Goal: Information Seeking & Learning: Learn about a topic

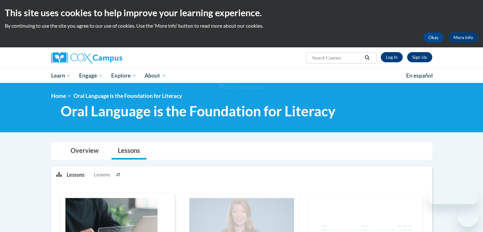
click at [393, 52] on link "Log In" at bounding box center [392, 57] width 22 height 10
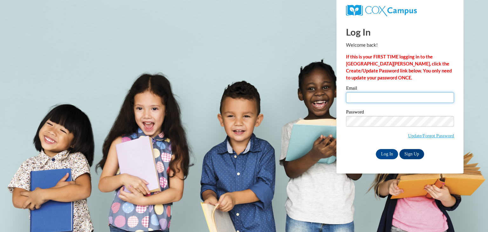
click at [377, 98] on input "Email" at bounding box center [400, 97] width 108 height 11
type input "[EMAIL_ADDRESS][DOMAIN_NAME]"
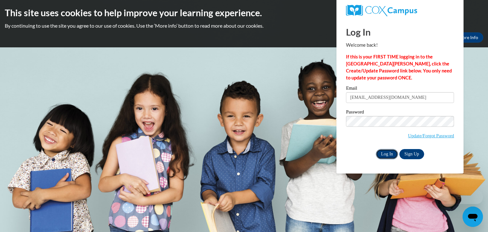
click at [388, 150] on input "Log In" at bounding box center [387, 154] width 22 height 10
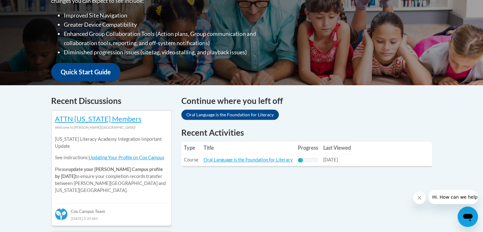
scroll to position [186, 0]
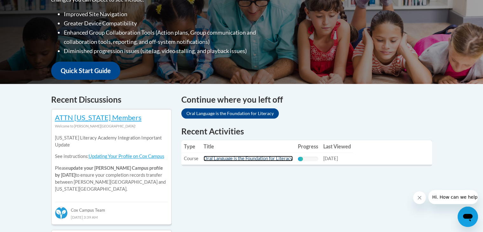
click at [259, 160] on link "Oral Language is the Foundation for Literacy" at bounding box center [247, 158] width 89 height 5
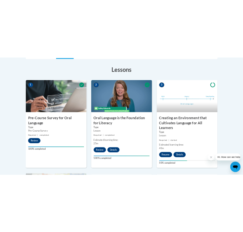
scroll to position [277, 0]
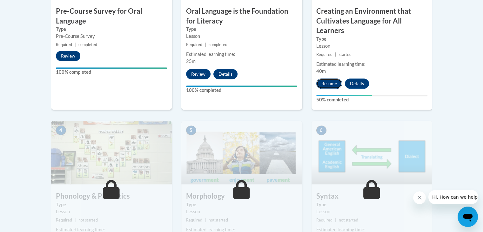
click at [332, 84] on button "Resume" at bounding box center [329, 83] width 26 height 10
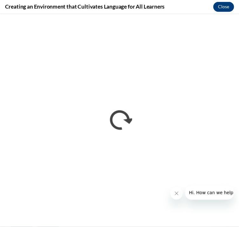
scroll to position [0, 0]
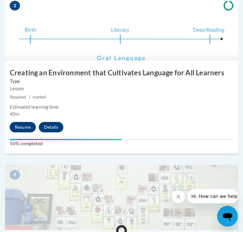
scroll to position [549, 0]
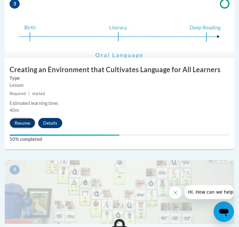
click at [26, 128] on button "Resume" at bounding box center [23, 123] width 26 height 10
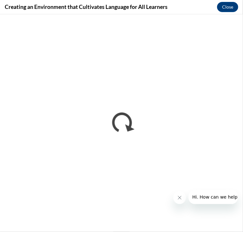
scroll to position [0, 0]
